Goal: Task Accomplishment & Management: Use online tool/utility

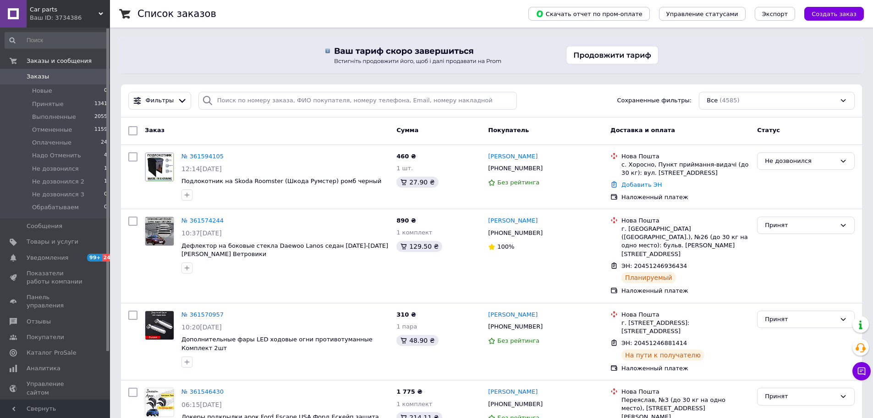
click at [195, 55] on div at bounding box center [491, 55] width 745 height 37
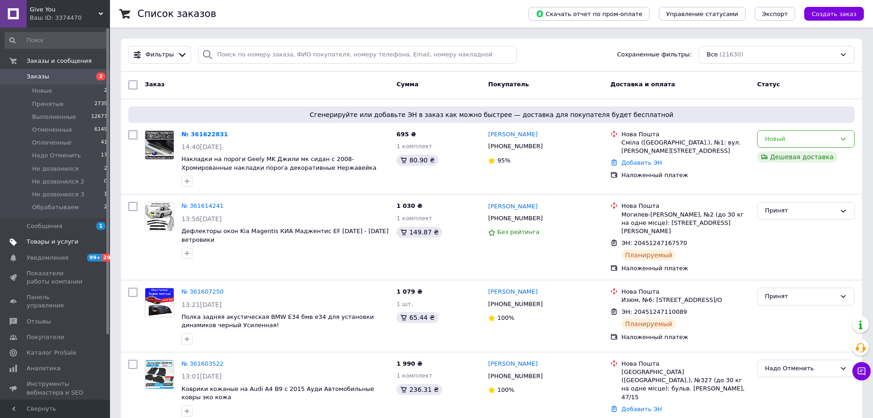
click at [43, 241] on span "Товары и услуги" at bounding box center [53, 241] width 52 height 8
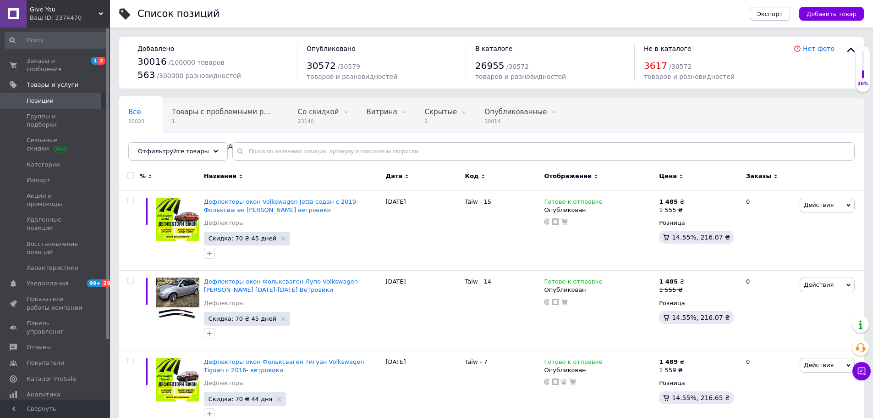
click at [775, 12] on span "Экспорт" at bounding box center [770, 14] width 26 height 7
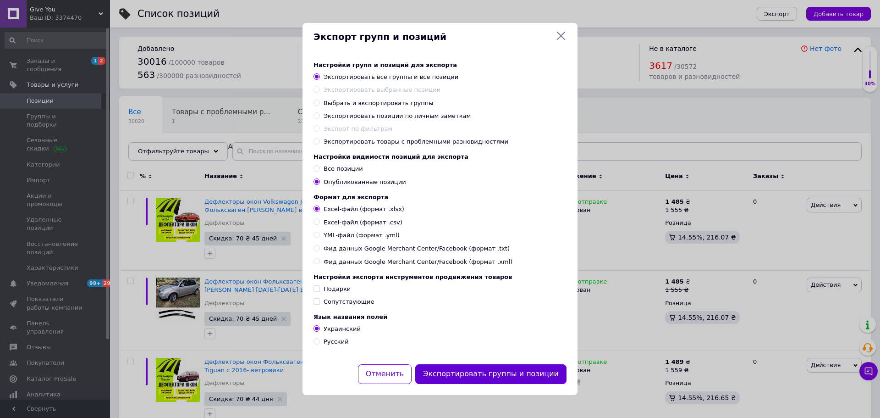
click at [483, 379] on button "Экспортировать группы и позиции" at bounding box center [490, 374] width 151 height 20
